Goal: Obtain resource: Download file/media

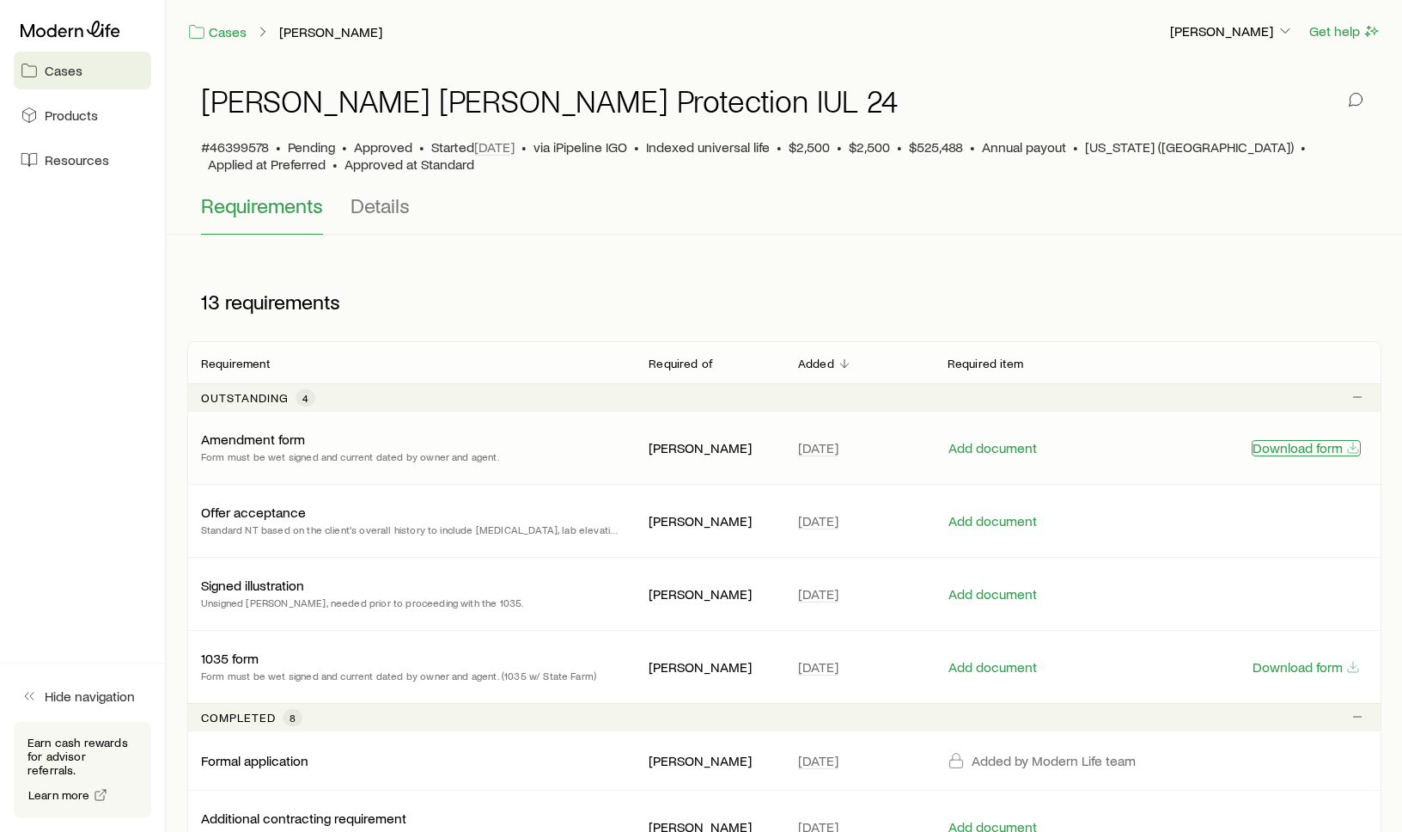
click at [1313, 454] on button "Download form" at bounding box center [1306, 448] width 109 height 16
click at [1317, 673] on button "Download form" at bounding box center [1306, 667] width 109 height 16
click at [1004, 526] on button "Add document" at bounding box center [993, 521] width 90 height 16
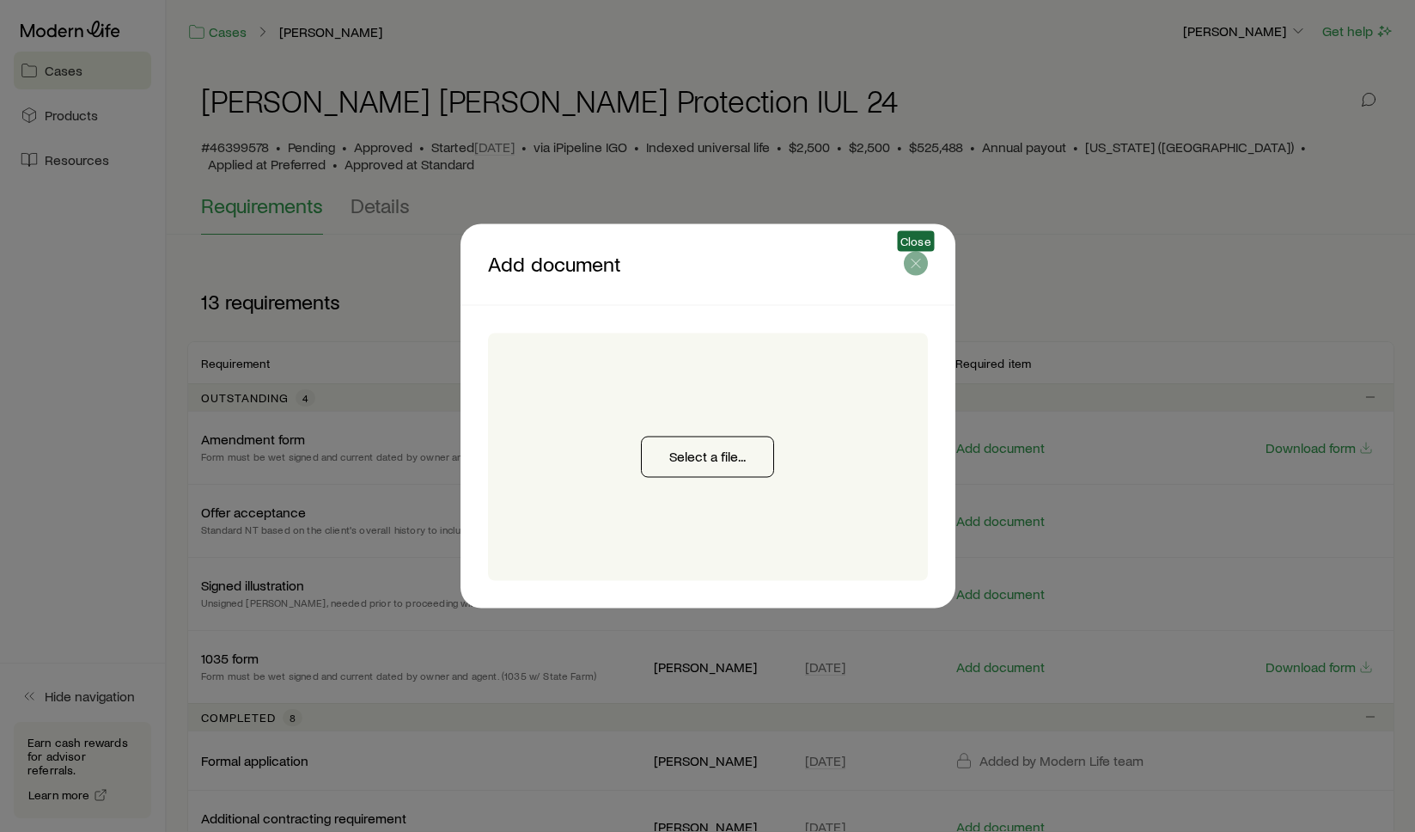
click at [916, 268] on icon "button" at bounding box center [915, 263] width 17 height 17
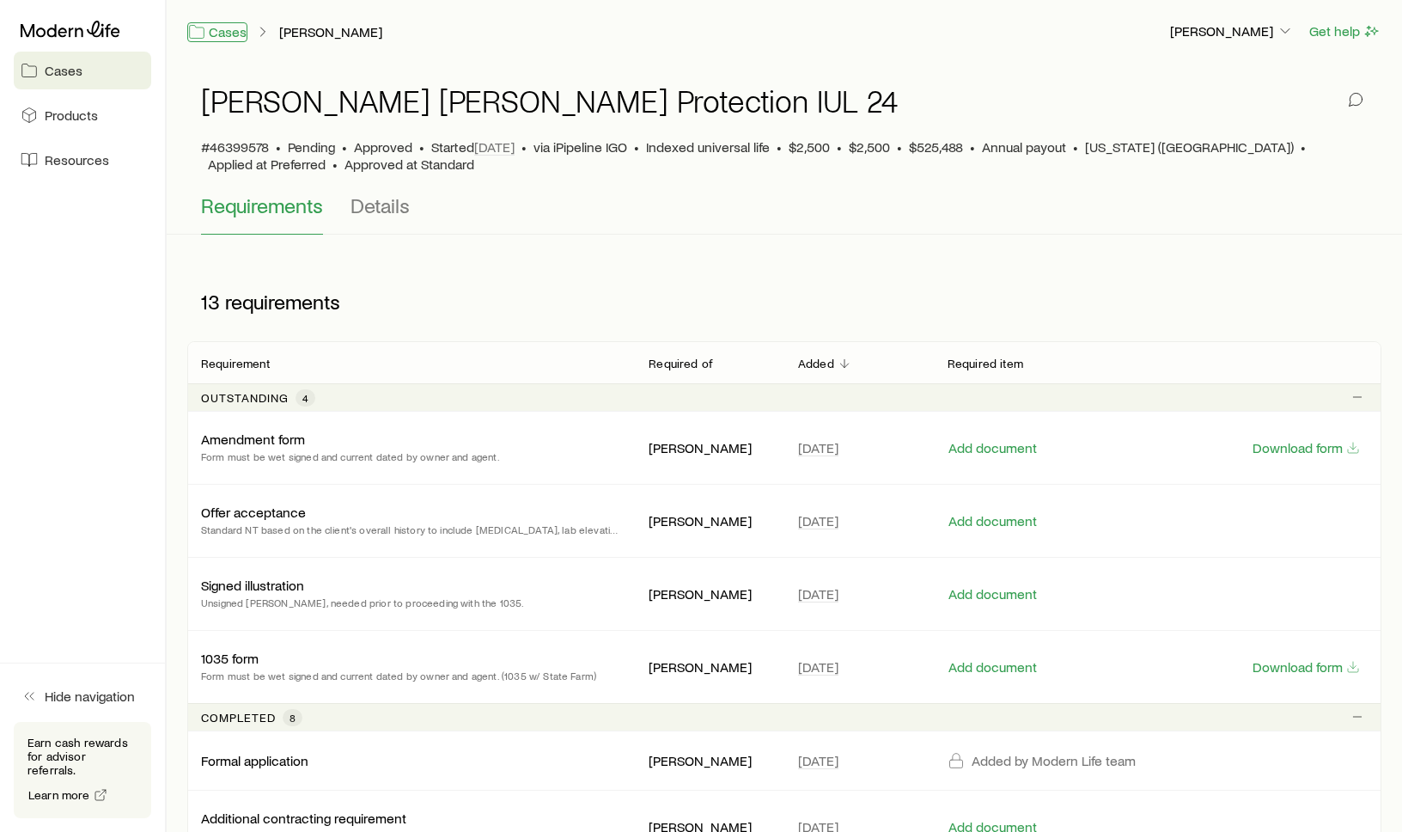
click at [224, 33] on link "Cases" at bounding box center [217, 32] width 60 height 20
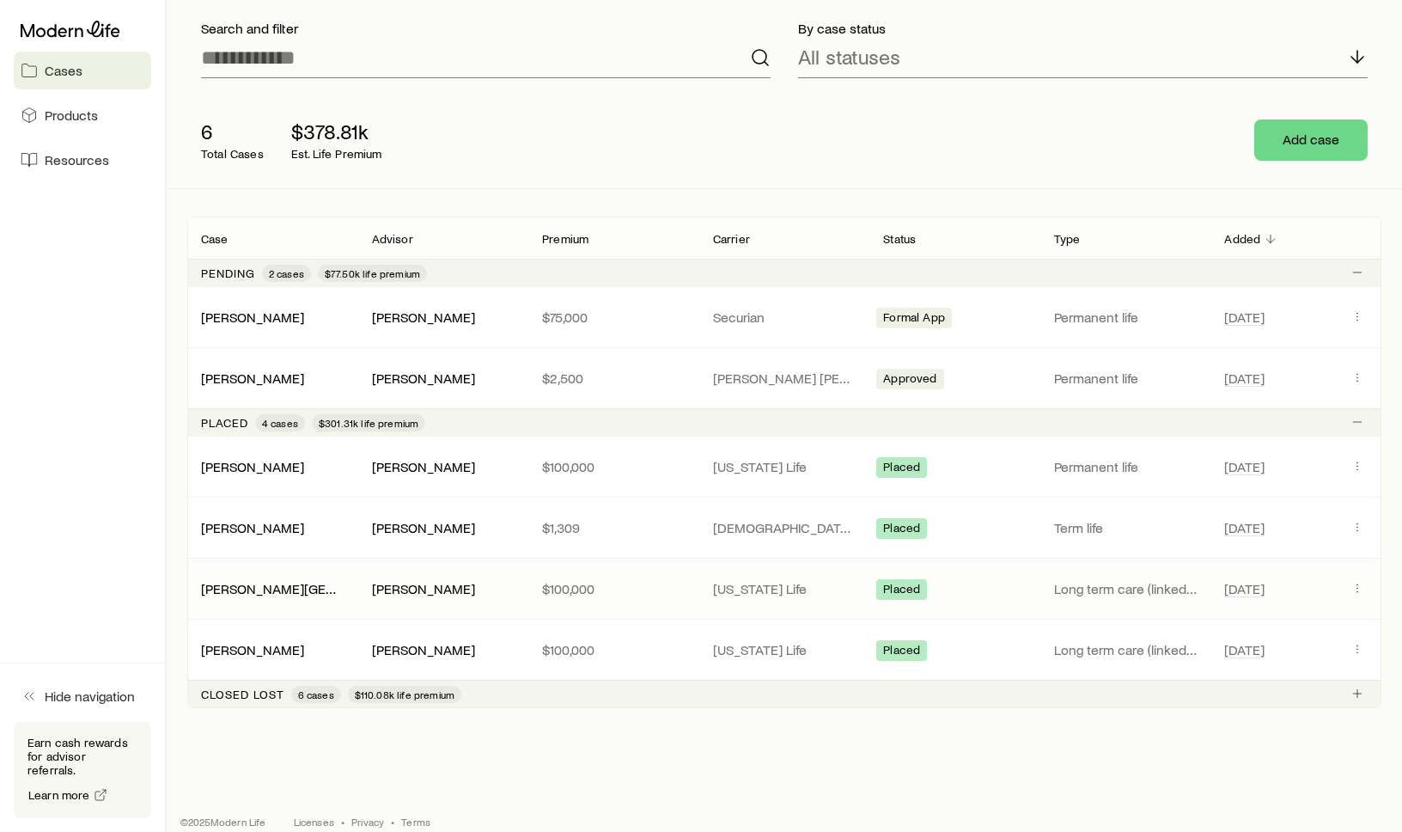
scroll to position [132, 0]
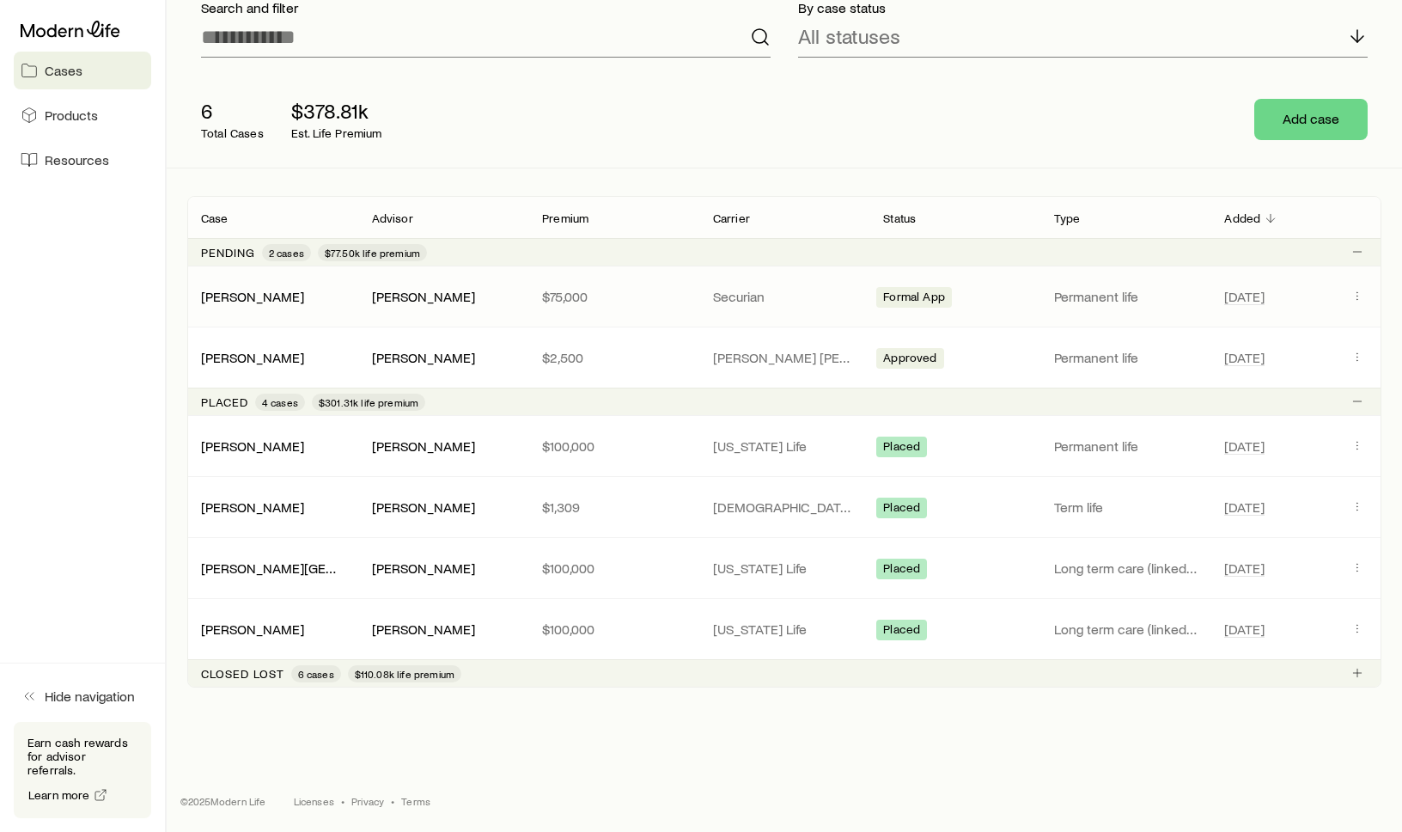
click at [648, 292] on p "$75,000" at bounding box center [613, 296] width 143 height 17
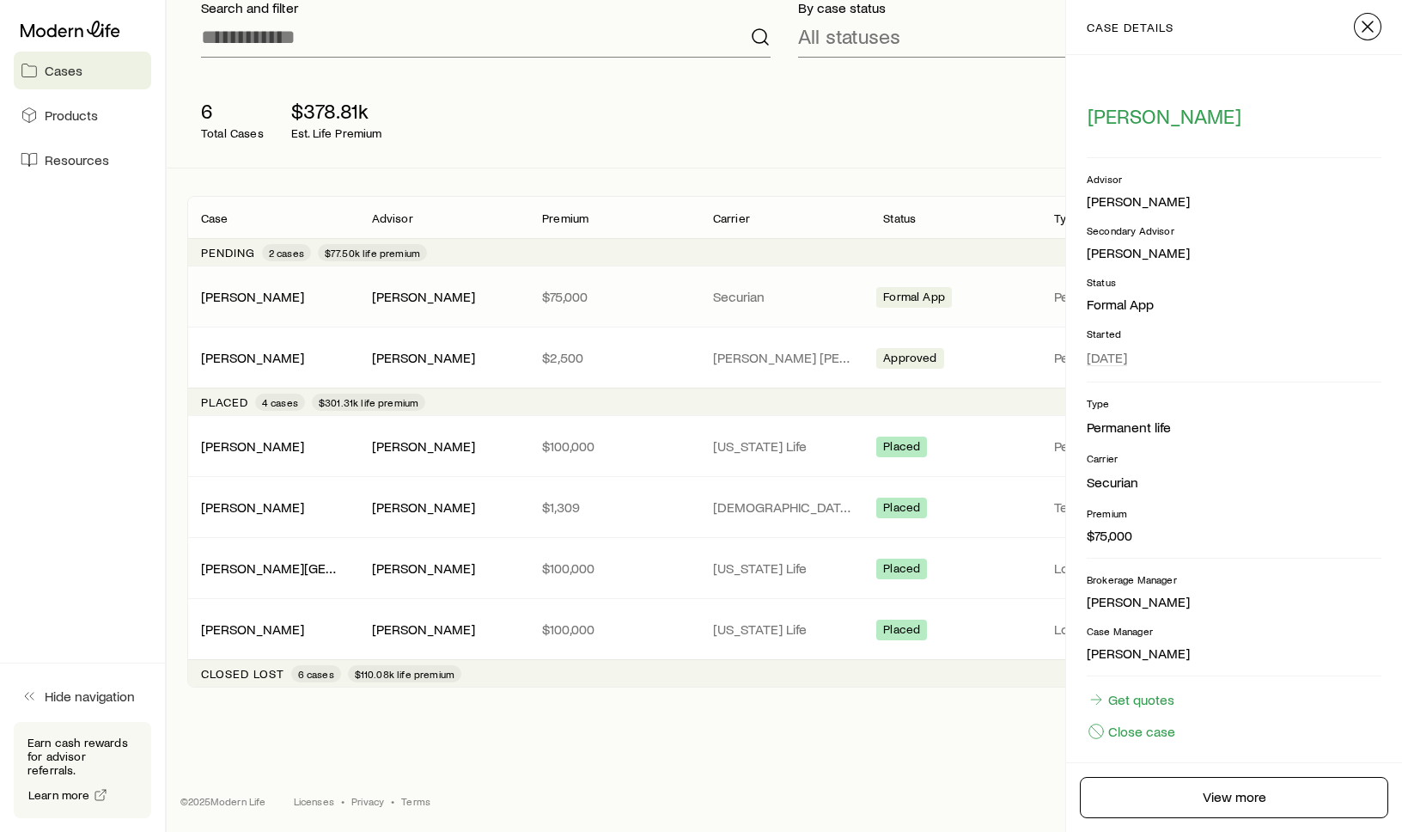
click at [1370, 13] on button "button" at bounding box center [1367, 26] width 27 height 27
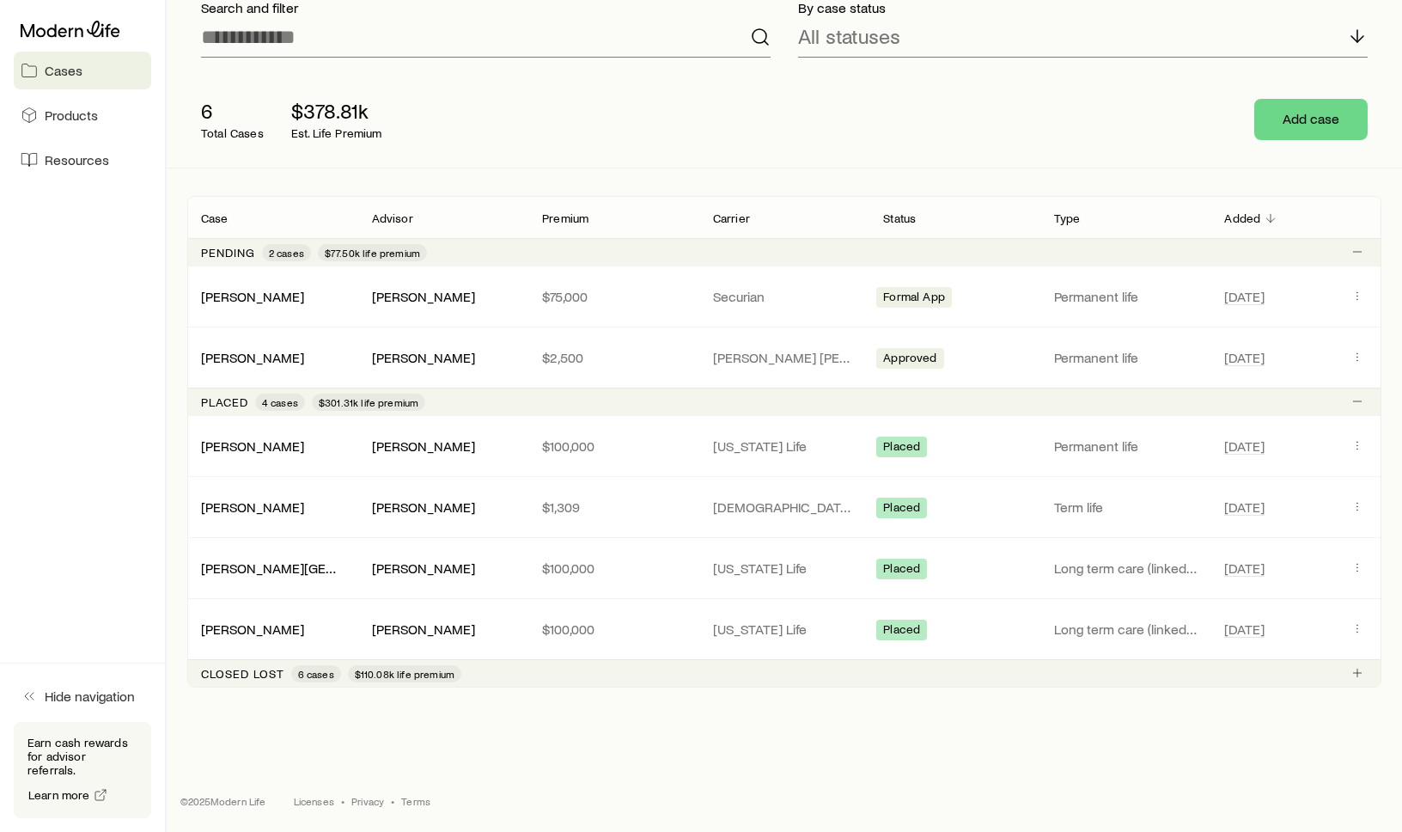
click at [1368, 17] on div "By case status All statuses" at bounding box center [1082, 28] width 597 height 86
click at [69, 64] on span "Cases" at bounding box center [64, 70] width 38 height 17
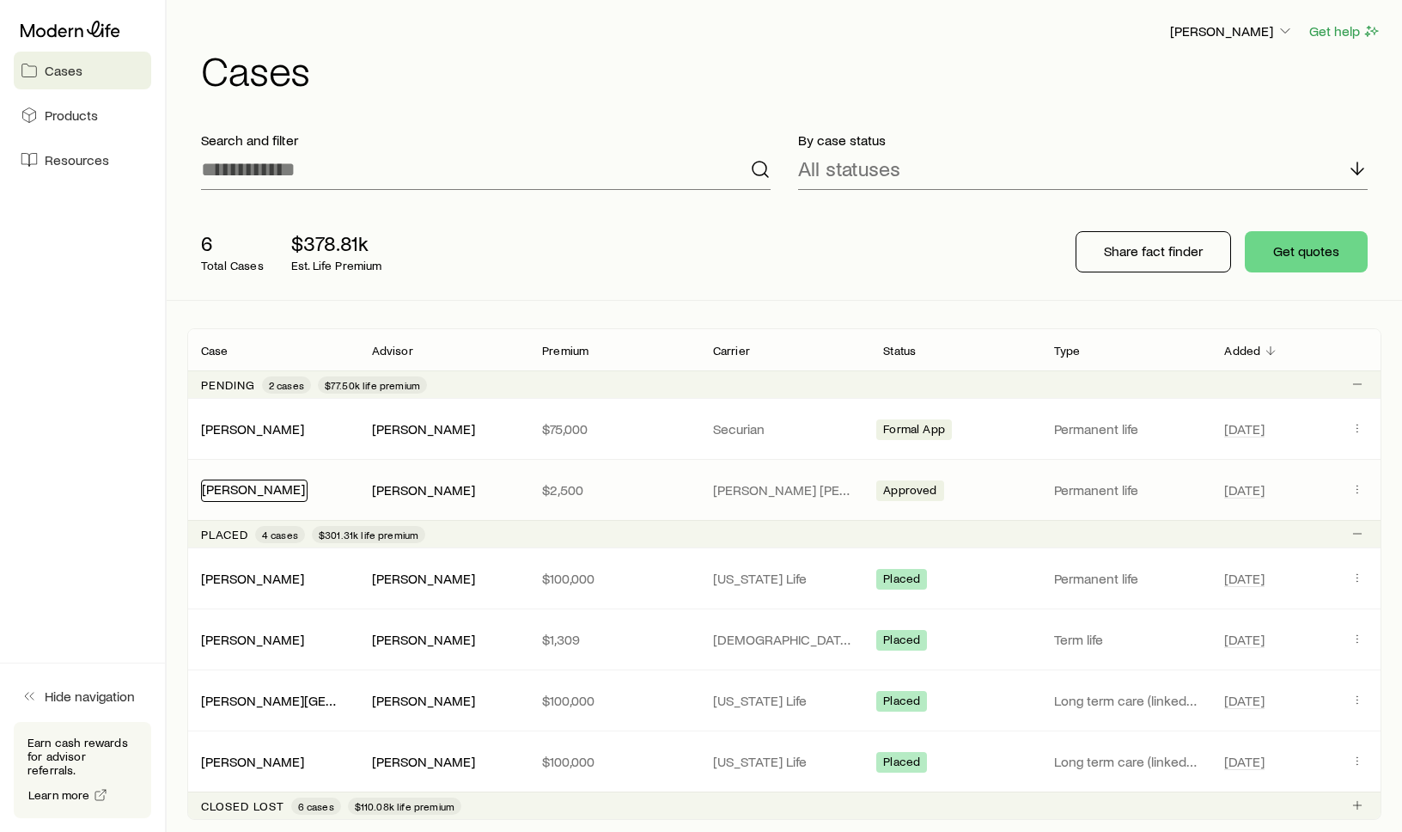
click at [245, 492] on link "[PERSON_NAME]" at bounding box center [253, 488] width 103 height 16
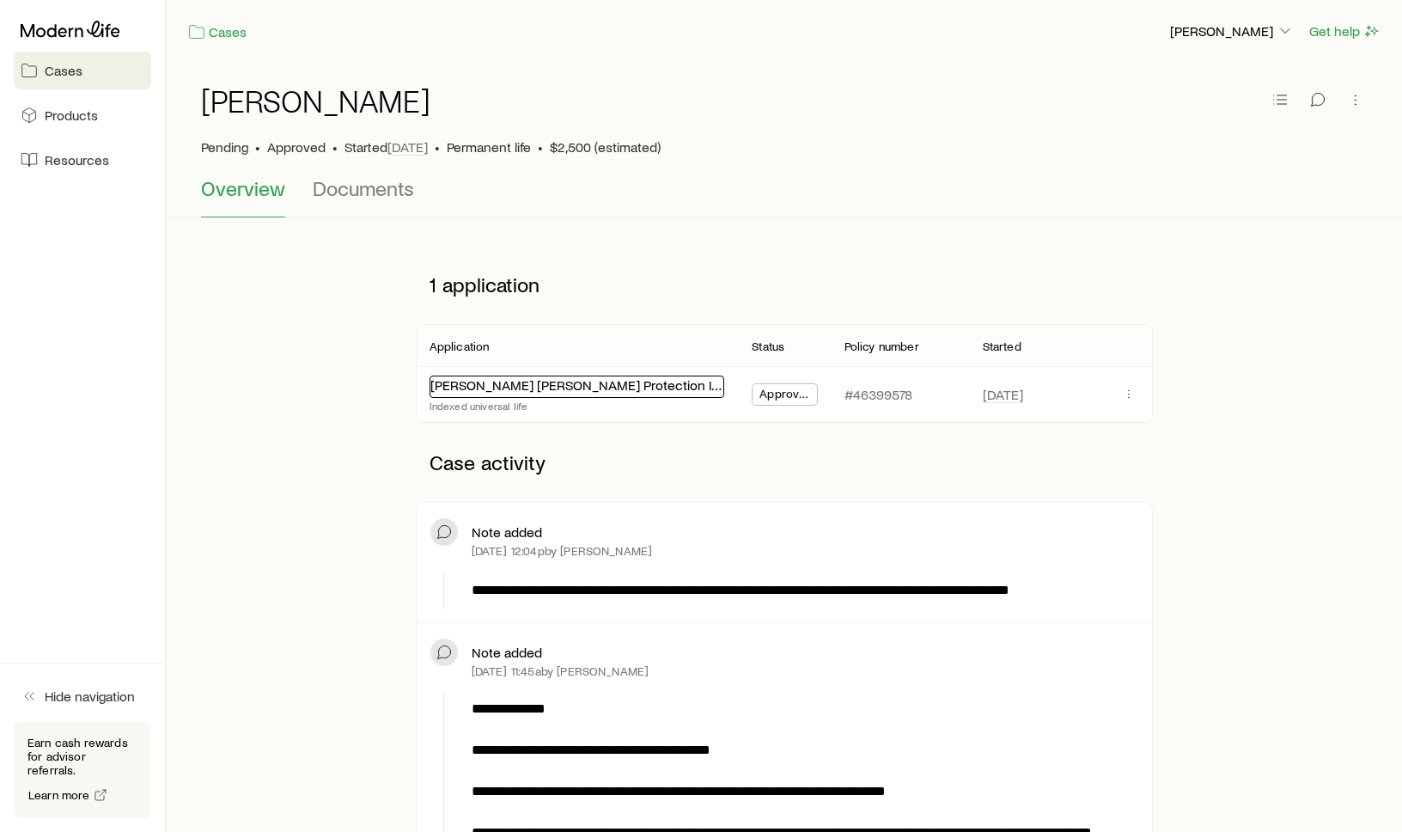
click at [544, 390] on link "[PERSON_NAME] [PERSON_NAME] Protection IUL 24" at bounding box center [587, 384] width 314 height 16
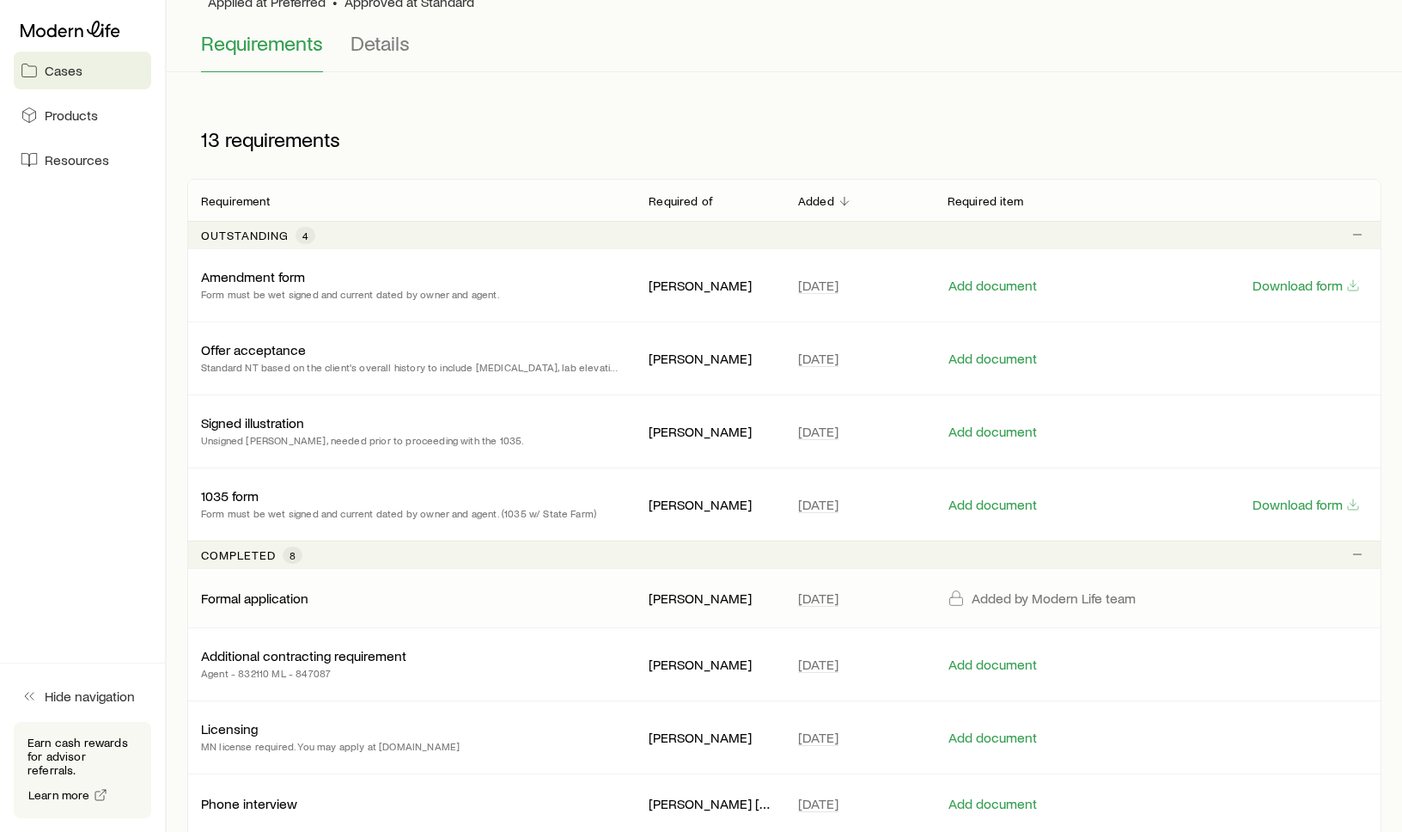
scroll to position [137, 0]
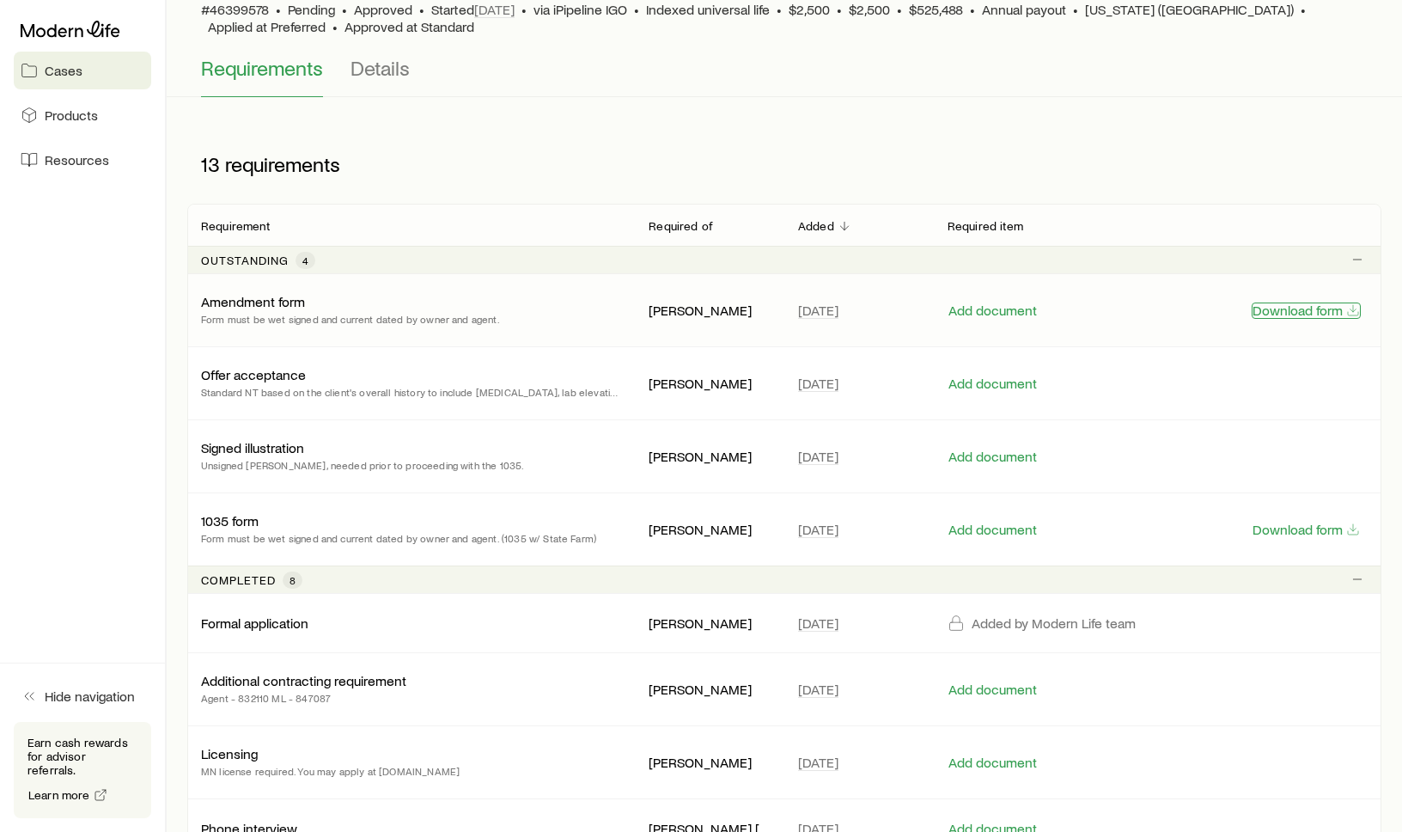
click at [1292, 314] on button "Download form" at bounding box center [1306, 310] width 109 height 16
click at [1290, 530] on button "Download form" at bounding box center [1306, 529] width 109 height 16
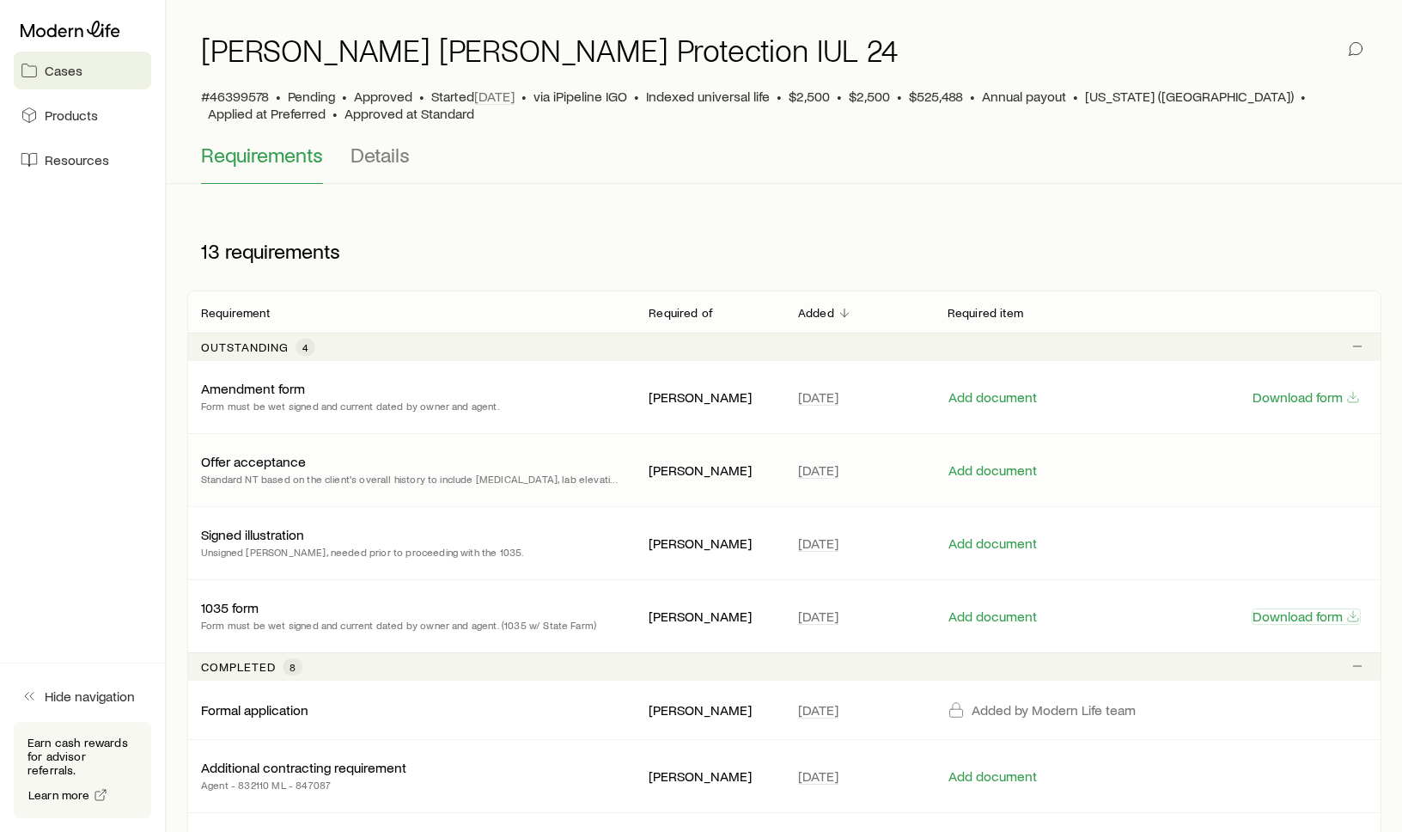
scroll to position [0, 0]
